Goal: Transaction & Acquisition: Obtain resource

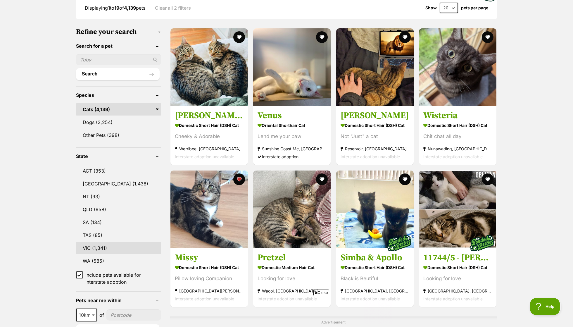
click at [100, 244] on link "VIC (1,341)" at bounding box center [118, 248] width 85 height 12
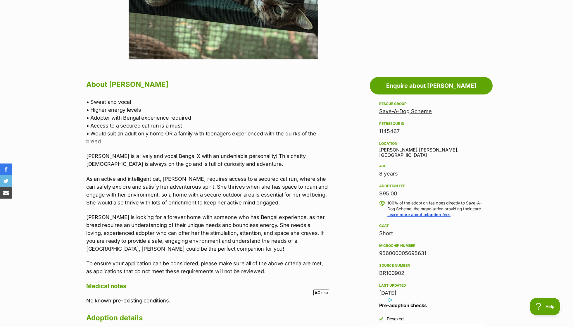
scroll to position [253, 0]
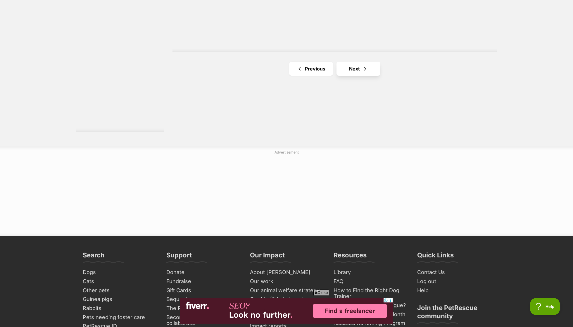
click at [374, 65] on link "Next" at bounding box center [359, 69] width 44 height 14
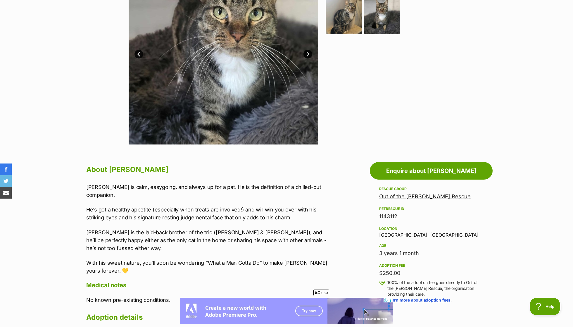
scroll to position [206, 0]
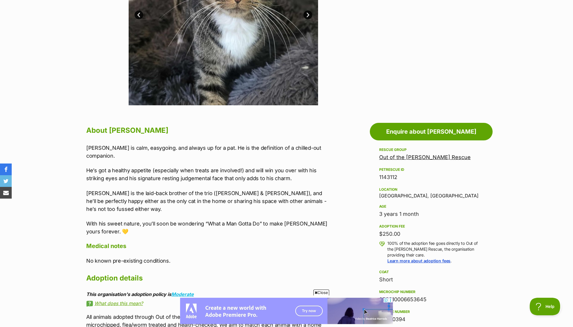
click at [412, 156] on link "Out of the [PERSON_NAME] Rescue" at bounding box center [425, 157] width 92 height 6
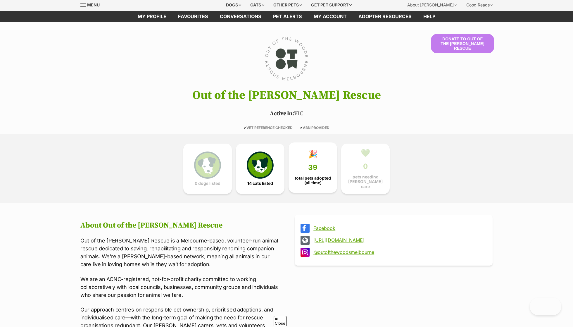
click at [307, 166] on link "🎉 39 total pets adopted (all time)" at bounding box center [313, 167] width 49 height 50
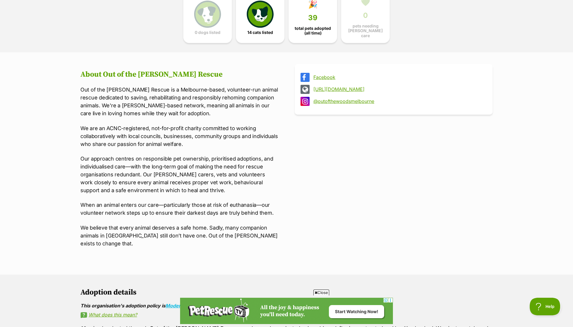
scroll to position [158, 0]
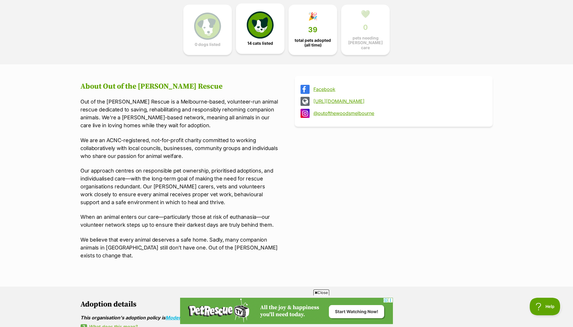
click at [267, 31] on img at bounding box center [260, 24] width 27 height 27
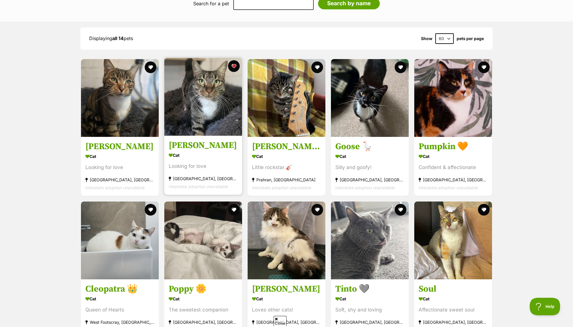
click at [193, 124] on div "[PERSON_NAME] Cat Looking for love [GEOGRAPHIC_DATA], [GEOGRAPHIC_DATA] Interst…" at bounding box center [203, 126] width 79 height 138
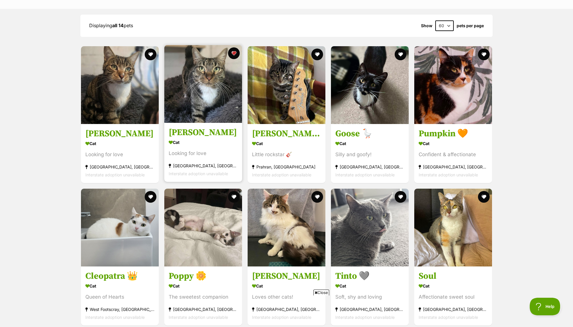
click at [198, 138] on section "Cat Looking for love Brighton, VIC Interstate adoption unavailable" at bounding box center [203, 157] width 69 height 39
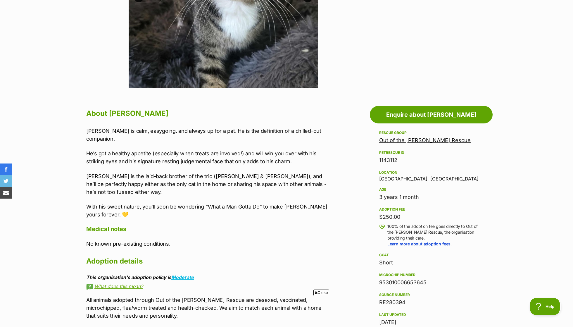
click at [143, 167] on div "Nick Jonas is calm, easygoing. and always up for a pat. He is the definition of…" at bounding box center [207, 173] width 242 height 92
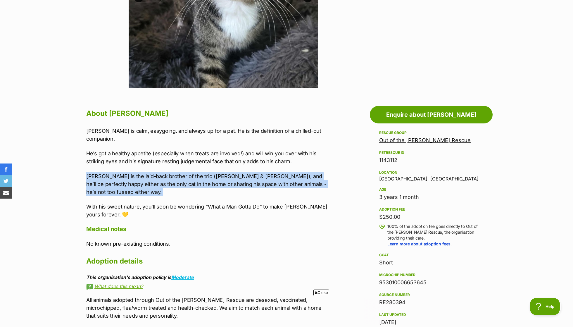
click at [144, 151] on p "He’s got a healthy appetite (especially when treats are involved!) and will win…" at bounding box center [207, 157] width 242 height 16
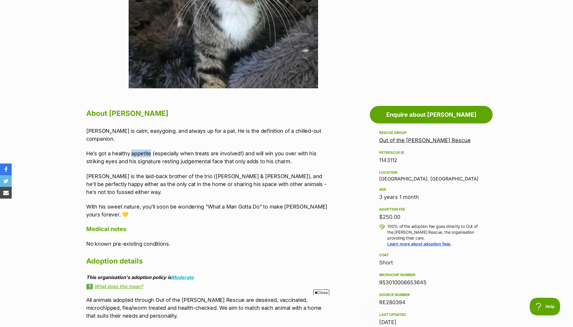
click at [144, 151] on p "He’s got a healthy appetite (especially when treats are involved!) and will win…" at bounding box center [207, 157] width 242 height 16
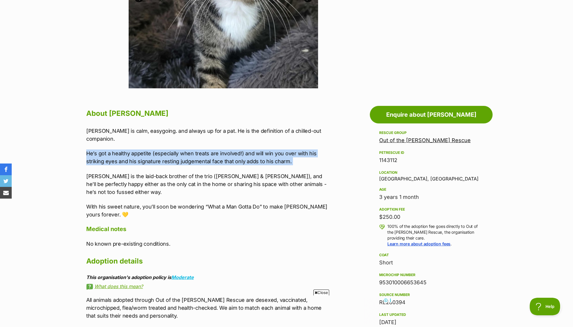
click at [144, 176] on p "Nick is the laid-back brother of the trio (Kevin Jonas & Joe Jonas), and he’ll …" at bounding box center [207, 184] width 242 height 24
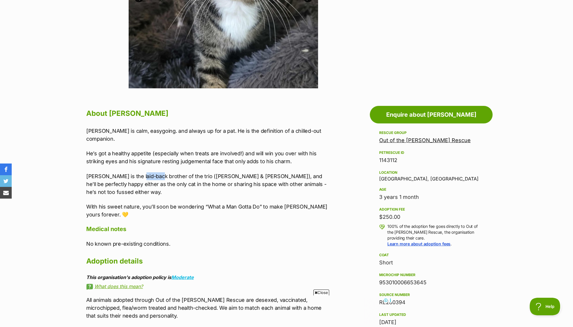
click at [144, 176] on p "Nick is the laid-back brother of the trio (Kevin Jonas & Joe Jonas), and he’ll …" at bounding box center [207, 184] width 242 height 24
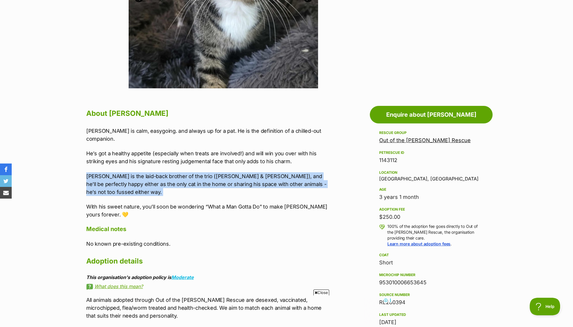
click at [144, 163] on p "He’s got a healthy appetite (especially when treats are involved!) and will win…" at bounding box center [207, 157] width 242 height 16
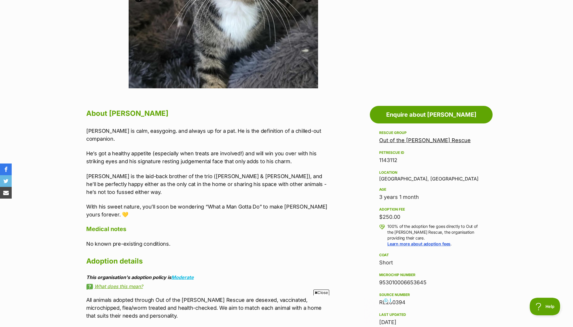
click at [141, 176] on p "Nick is the laid-back brother of the trio (Kevin Jonas & Joe Jonas), and he’ll …" at bounding box center [207, 184] width 242 height 24
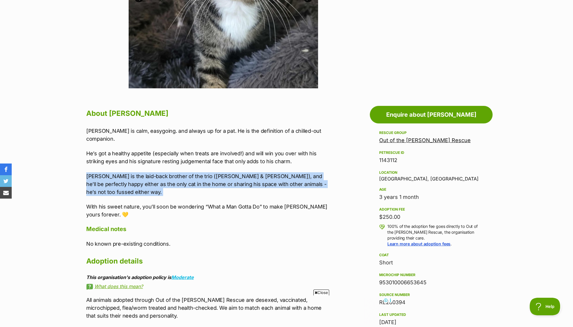
click at [143, 165] on div "Nick Jonas is calm, easygoing. and always up for a pat. He is the definition of…" at bounding box center [207, 173] width 242 height 92
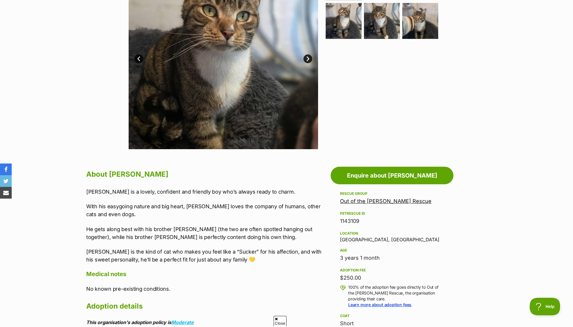
click at [234, 210] on p "With his easygoing nature and big heart, Joe loves the company of humans, other…" at bounding box center [207, 210] width 242 height 16
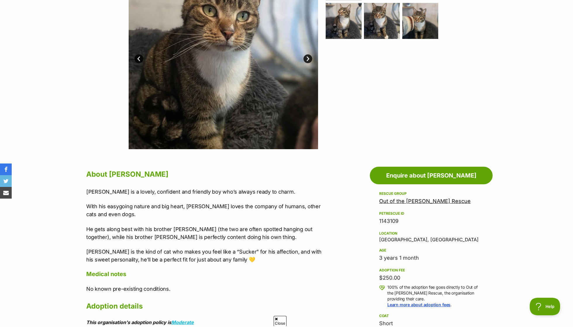
click at [234, 210] on p "With his easygoing nature and big heart, Joe loves the company of humans, other…" at bounding box center [207, 210] width 242 height 16
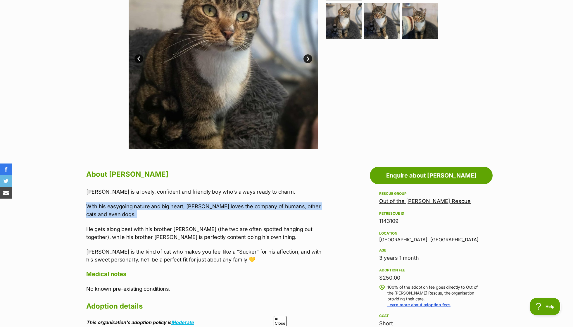
click at [247, 224] on div "Joe Jonas is a lovely, confident and friendly boy who’s always ready to charm. …" at bounding box center [207, 226] width 242 height 76
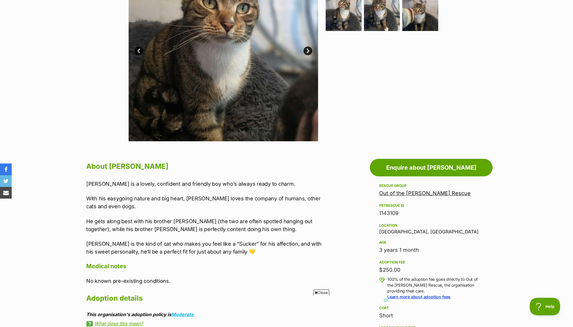
click at [261, 220] on p "He gets along best with his brother Kevin Jonas (the two are often spotted hang…" at bounding box center [207, 225] width 242 height 16
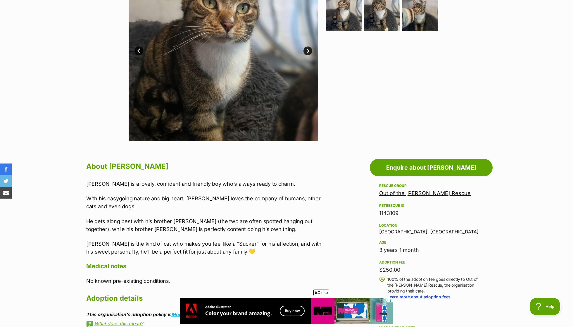
click at [261, 220] on p "He gets along best with his brother Kevin Jonas (the two are often spotted hang…" at bounding box center [207, 225] width 242 height 16
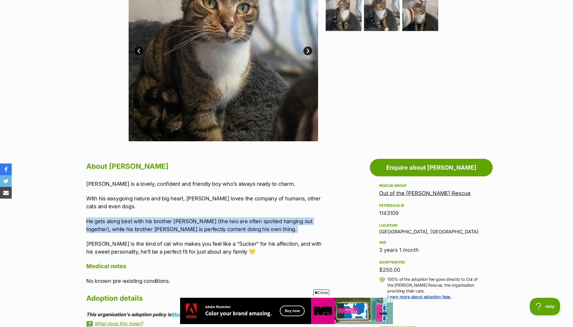
click at [289, 193] on div "Joe Jonas is a lovely, confident and friendly boy who’s always ready to charm. …" at bounding box center [207, 218] width 242 height 76
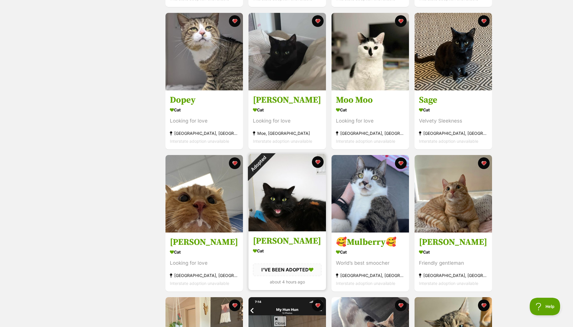
click at [268, 170] on div "Adopted" at bounding box center [259, 164] width 20 height 20
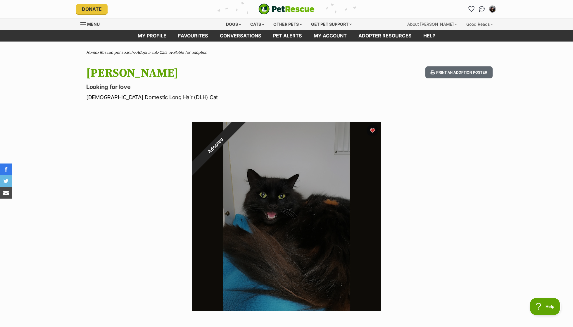
click at [239, 130] on div "Adopted" at bounding box center [215, 145] width 47 height 47
click at [202, 33] on link "Favourites" at bounding box center [193, 35] width 42 height 11
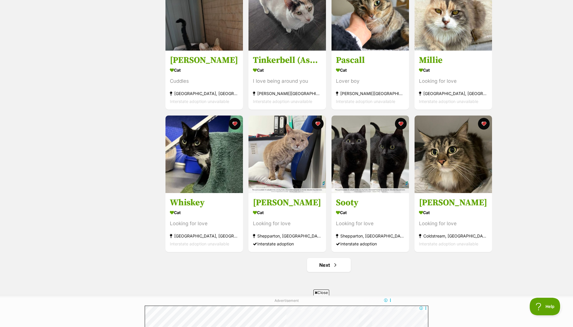
scroll to position [570, 0]
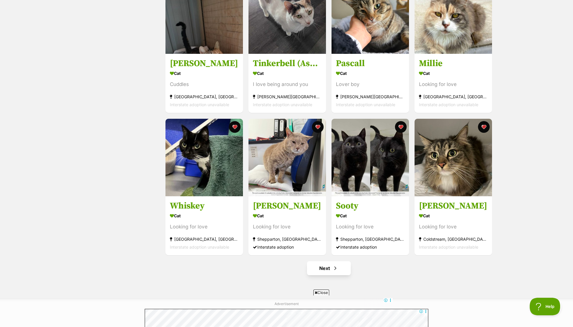
click at [332, 272] on link "Next" at bounding box center [329, 268] width 44 height 14
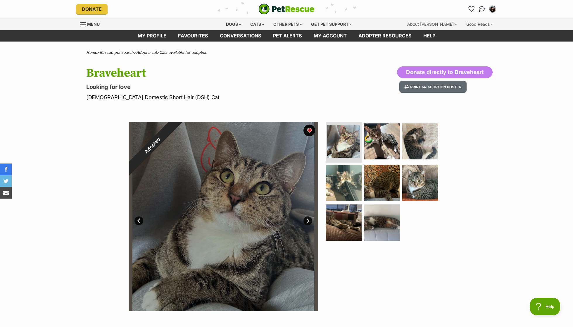
click at [176, 130] on div "Adopted" at bounding box center [152, 145] width 47 height 47
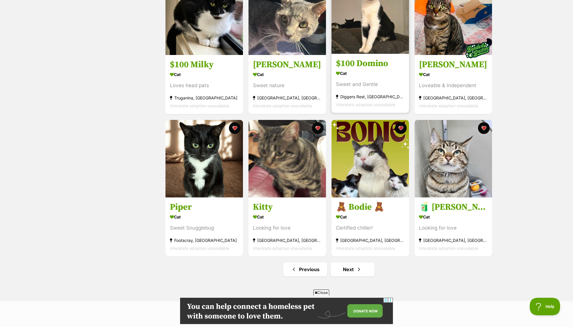
scroll to position [601, 0]
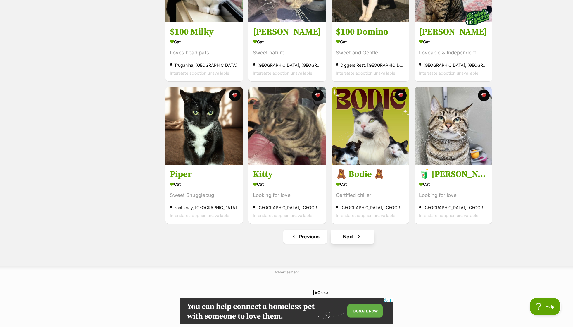
click at [353, 237] on link "Next" at bounding box center [353, 237] width 44 height 14
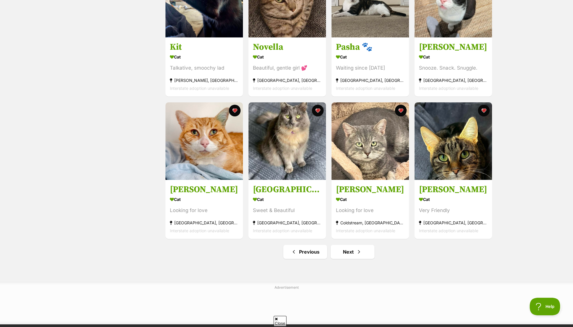
scroll to position [727, 0]
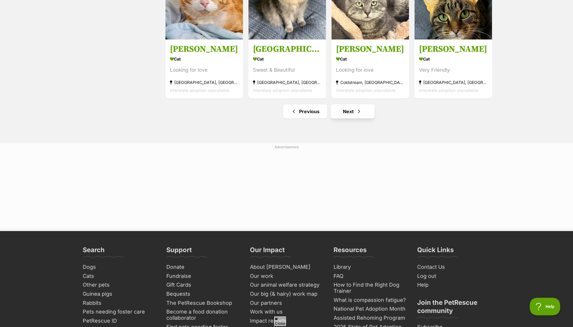
click at [360, 114] on span "Next page" at bounding box center [359, 111] width 6 height 7
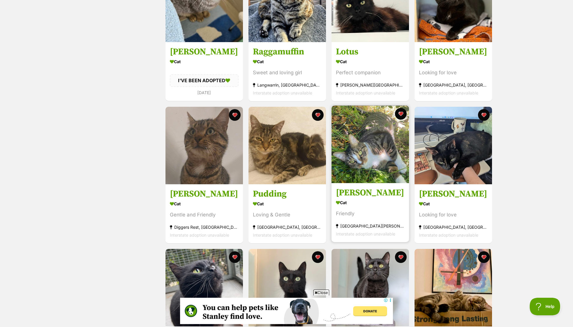
scroll to position [444, 0]
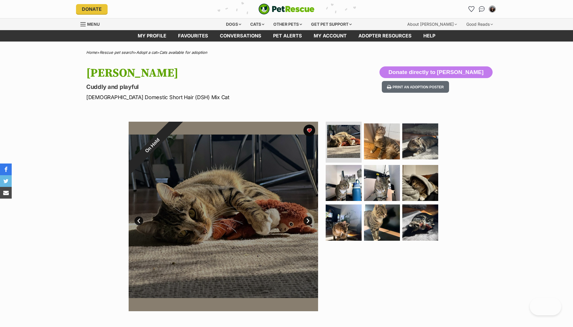
drag, startPoint x: 311, startPoint y: 128, endPoint x: 328, endPoint y: 92, distance: 40.0
click at [176, 128] on div "On Hold" at bounding box center [152, 145] width 47 height 47
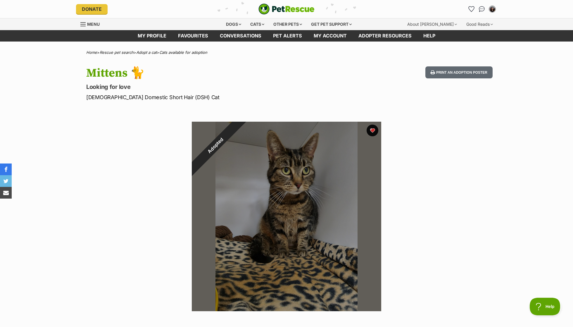
click at [239, 130] on div "Adopted" at bounding box center [215, 145] width 47 height 47
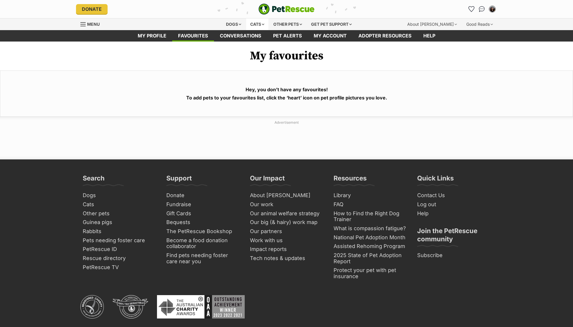
click at [256, 25] on div "Cats" at bounding box center [257, 24] width 22 height 12
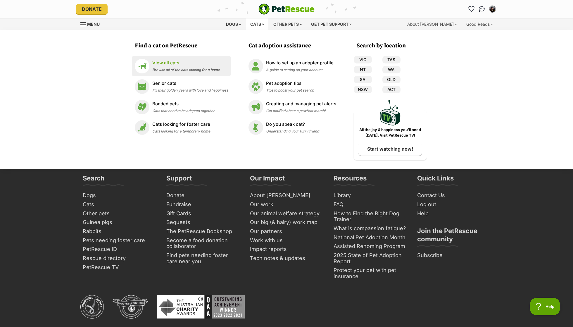
click at [218, 65] on p "View all cats" at bounding box center [186, 63] width 68 height 7
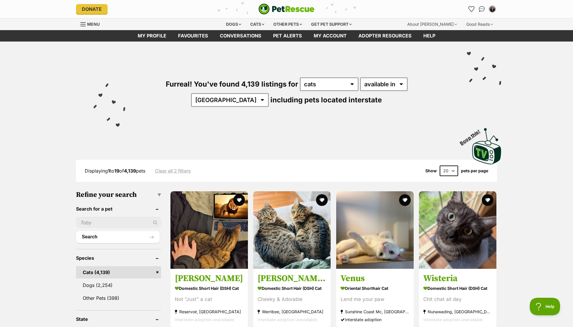
click at [531, 112] on div "Furreal! You've found 4,139 listings for any type of pet cats dogs other pets a…" at bounding box center [286, 104] width 573 height 124
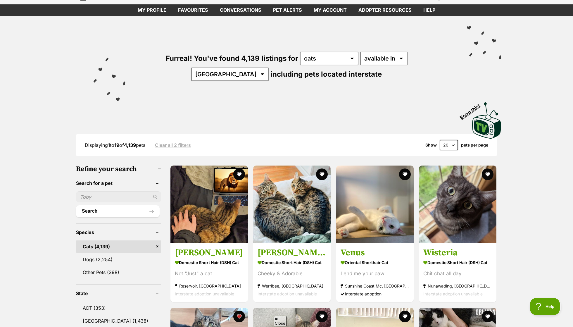
scroll to position [103, 0]
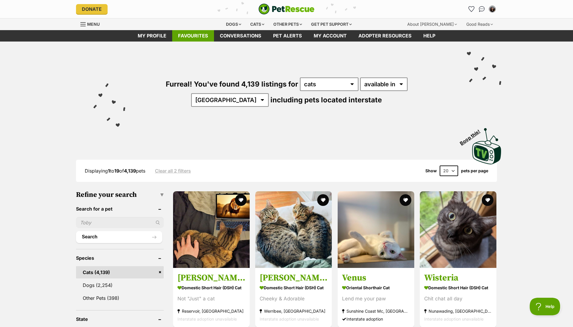
scroll to position [0, 0]
click at [197, 34] on link "Favourites" at bounding box center [193, 35] width 42 height 11
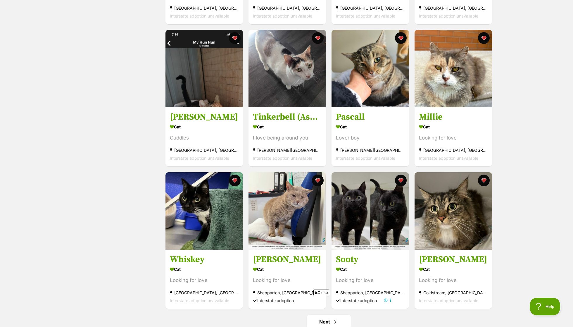
scroll to position [521, 0]
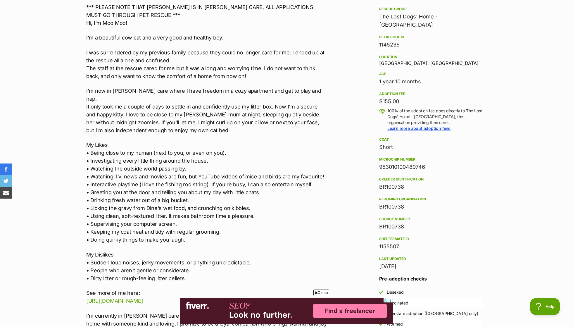
scroll to position [350, 0]
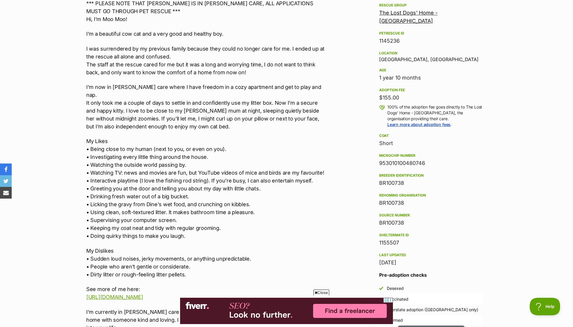
click at [95, 59] on p "I was surrendered by my previous family because they could no longer care for m…" at bounding box center [207, 61] width 242 height 32
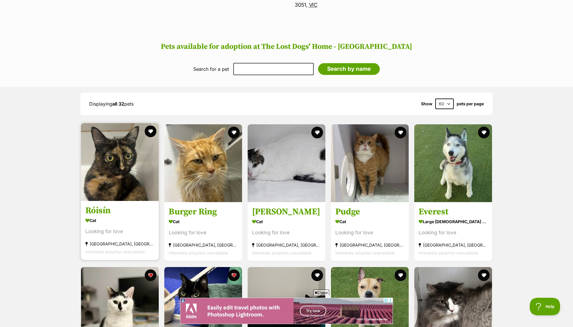
scroll to position [409, 0]
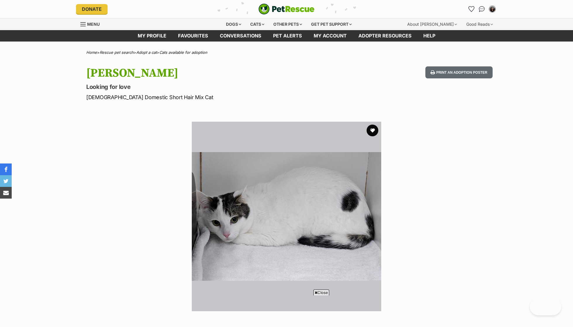
scroll to position [263, 0]
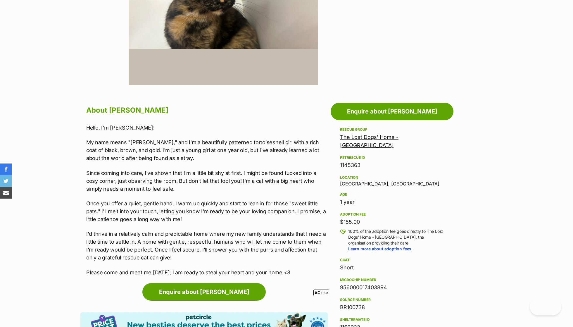
scroll to position [283, 0]
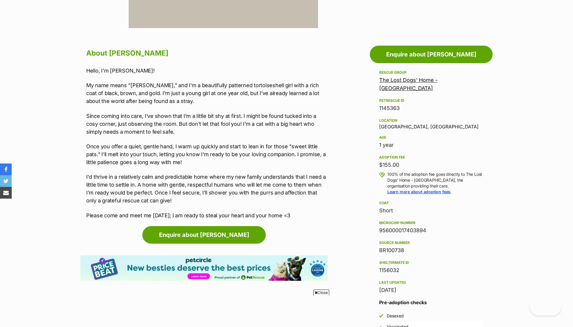
click at [262, 142] on p "Once you offer a quiet, gentle hand, I warm up quickly and start to lean in for…" at bounding box center [207, 154] width 242 height 24
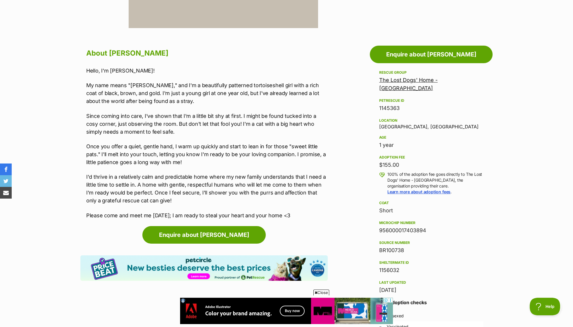
scroll to position [304, 0]
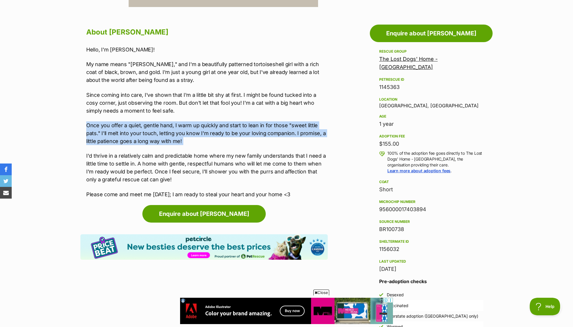
click at [256, 110] on p "Since coming into care, I've shown that I'm a little bit shy at first. I might …" at bounding box center [207, 103] width 242 height 24
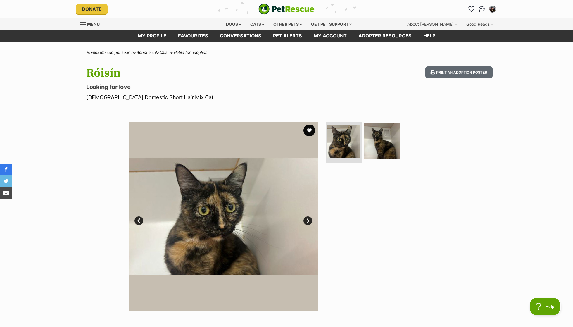
scroll to position [0, 0]
click at [212, 40] on link "Favourites" at bounding box center [193, 35] width 42 height 11
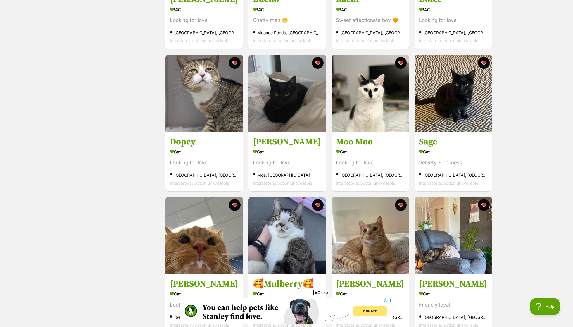
scroll to position [231, 0]
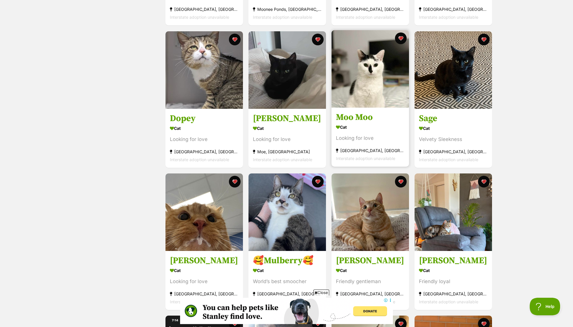
click at [356, 110] on link "Moo Moo Cat Looking for love [GEOGRAPHIC_DATA], [GEOGRAPHIC_DATA] Interstate ad…" at bounding box center [370, 136] width 77 height 59
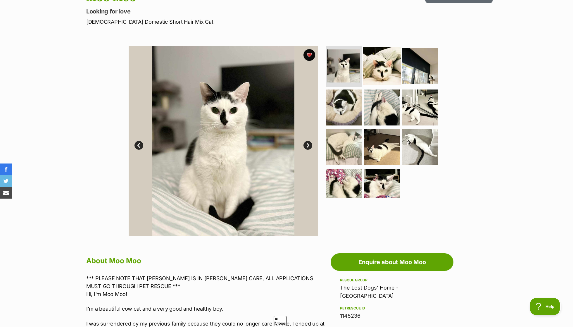
click at [392, 77] on img at bounding box center [382, 66] width 38 height 38
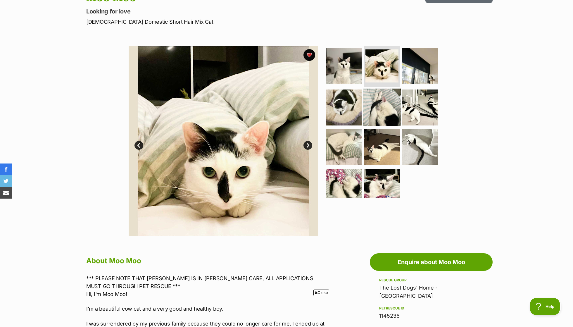
click at [387, 99] on img at bounding box center [382, 107] width 38 height 38
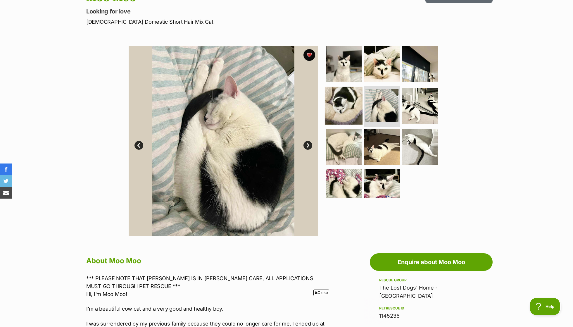
click at [353, 103] on img at bounding box center [344, 106] width 38 height 38
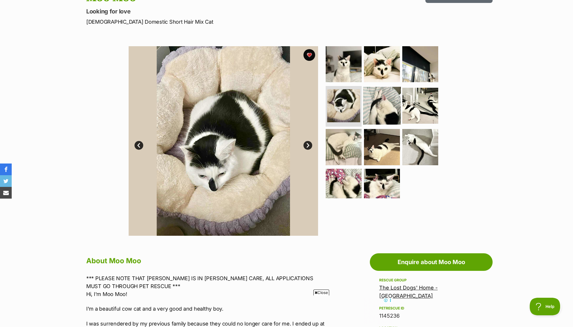
click at [384, 101] on img at bounding box center [382, 106] width 38 height 38
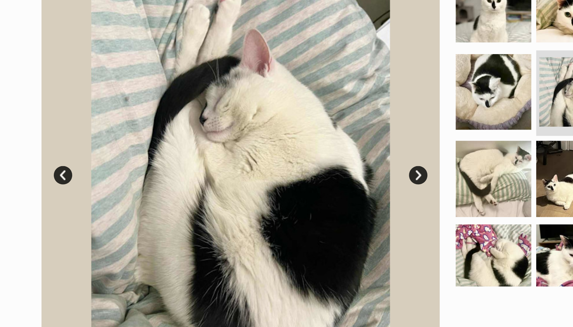
scroll to position [96, 0]
